Goal: Task Accomplishment & Management: Manage account settings

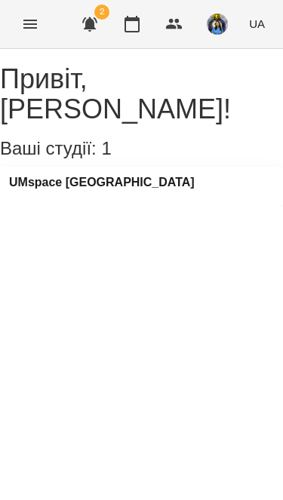
click at [29, 24] on icon "Menu" at bounding box center [30, 24] width 14 height 9
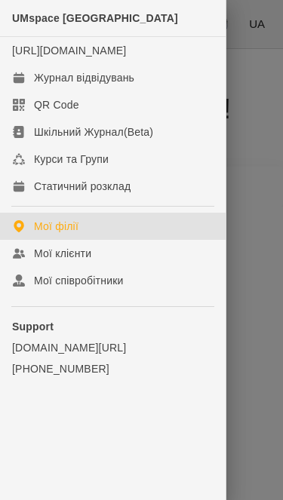
click at [75, 85] on div "Журнал відвідувань" at bounding box center [84, 77] width 100 height 15
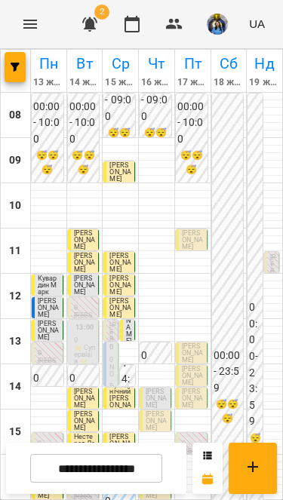
scroll to position [140, 0]
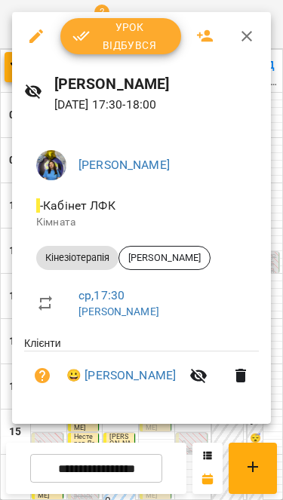
click at [107, 32] on span "Урок відбувся" at bounding box center [120, 36] width 97 height 36
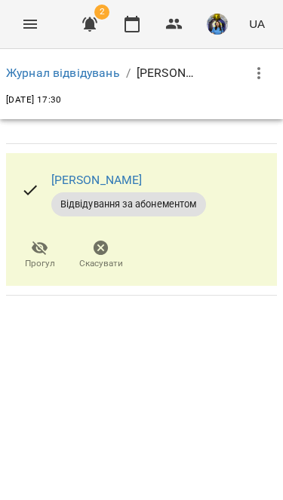
click at [32, 25] on icon "Menu" at bounding box center [30, 24] width 18 height 18
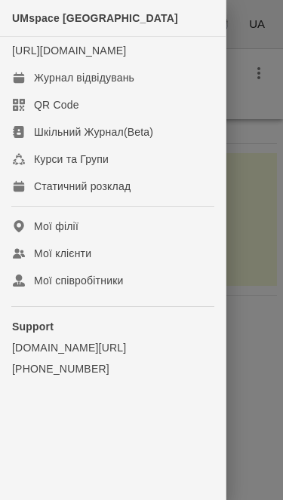
click at [69, 85] on div "Журнал відвідувань" at bounding box center [84, 77] width 100 height 15
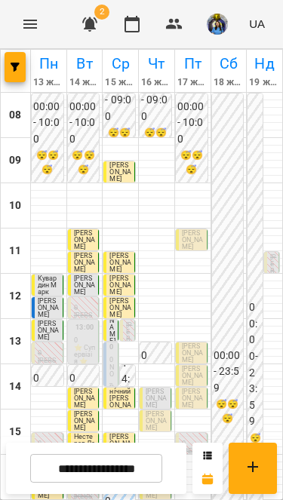
scroll to position [225, 0]
